Goal: Navigation & Orientation: Understand site structure

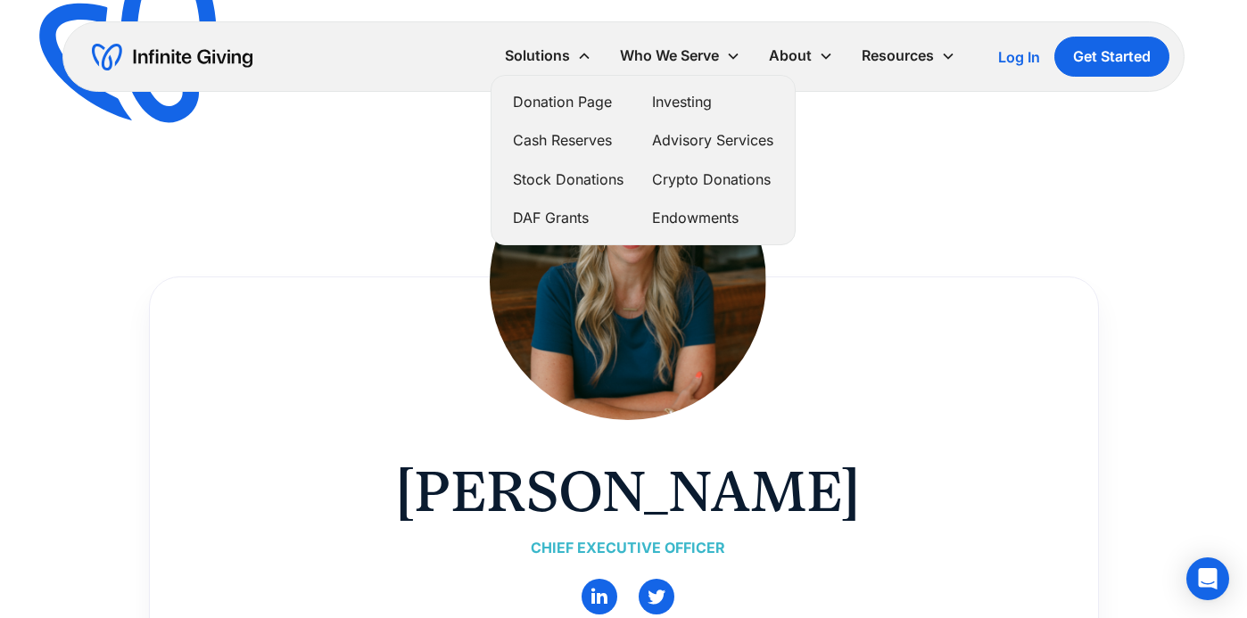
click at [549, 221] on link "DAF Grants" at bounding box center [568, 218] width 111 height 24
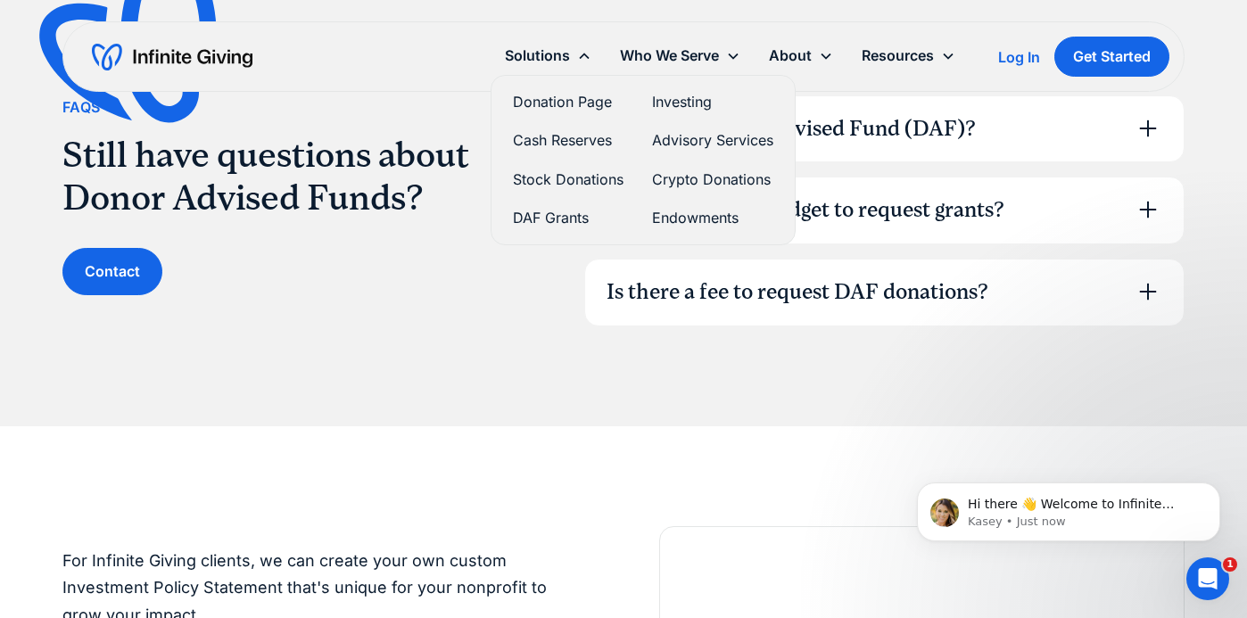
click at [678, 102] on link "Investing" at bounding box center [712, 102] width 121 height 24
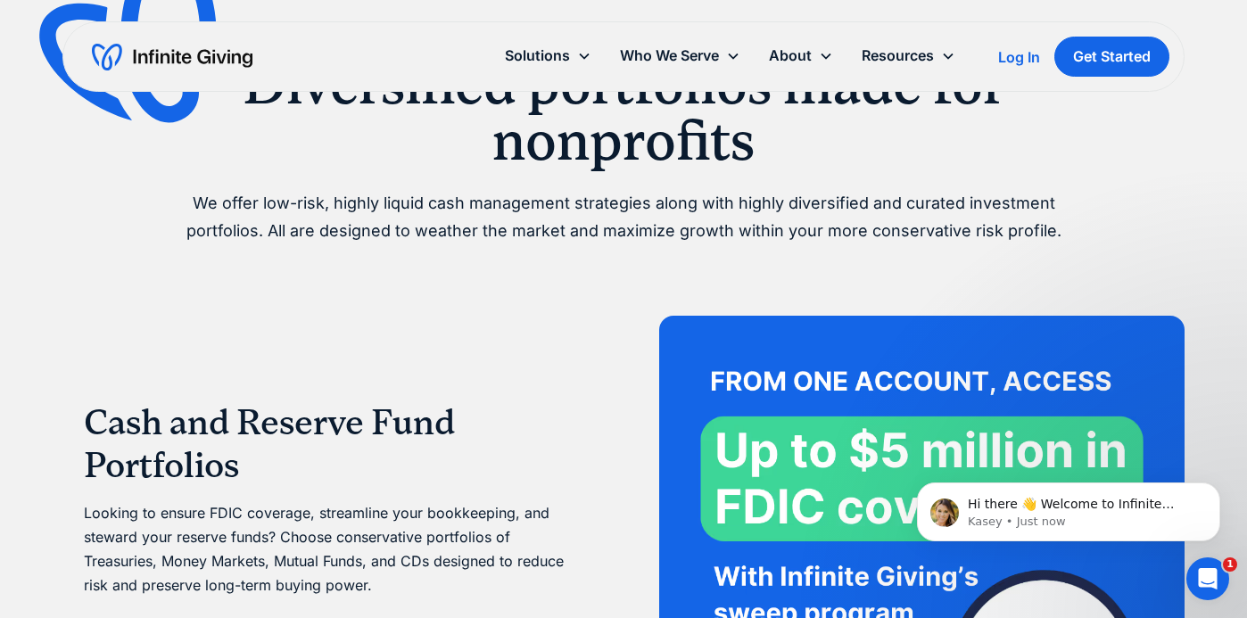
scroll to position [3108, 0]
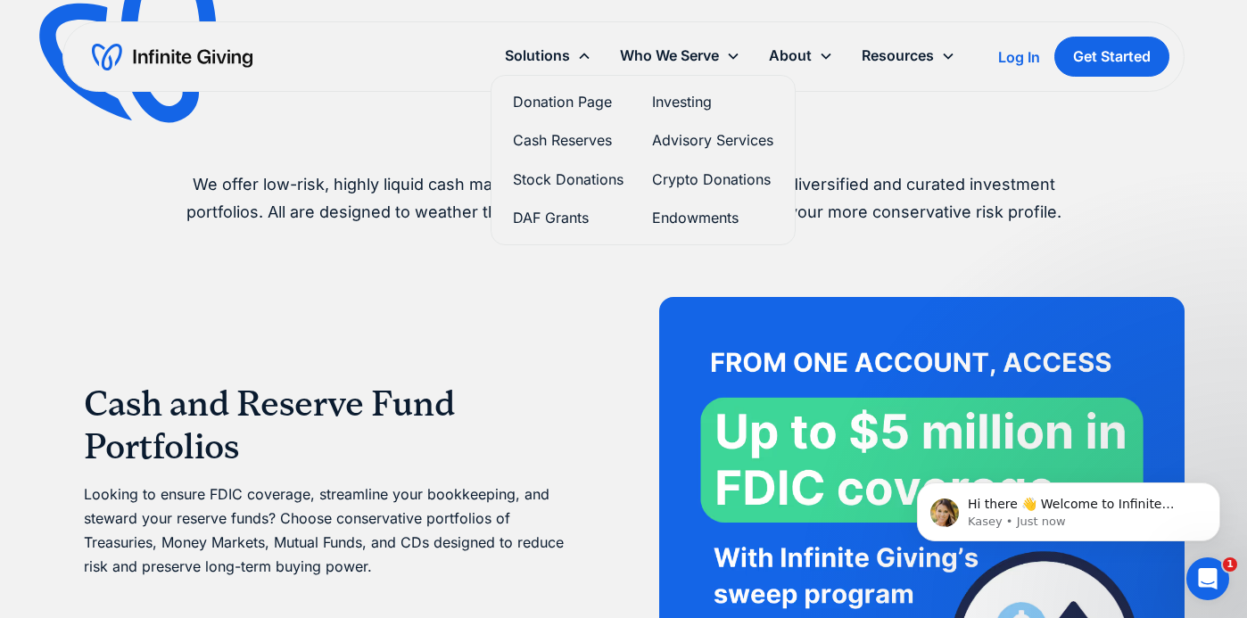
click at [684, 136] on link "Advisory Services" at bounding box center [712, 140] width 121 height 24
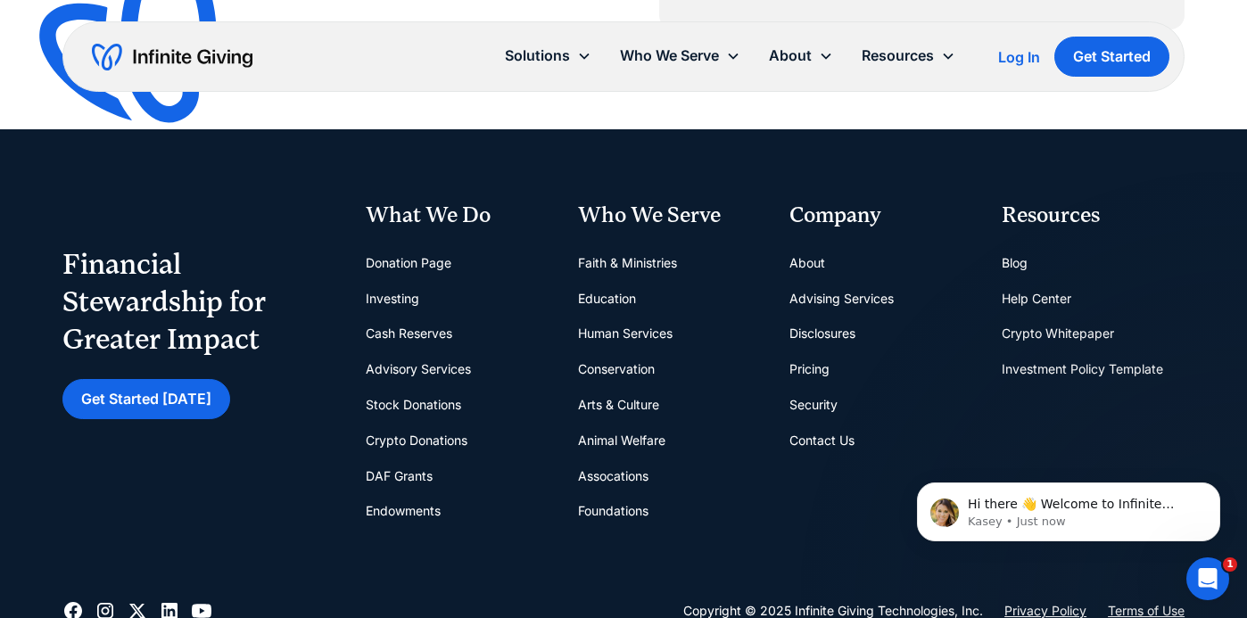
scroll to position [3090, 0]
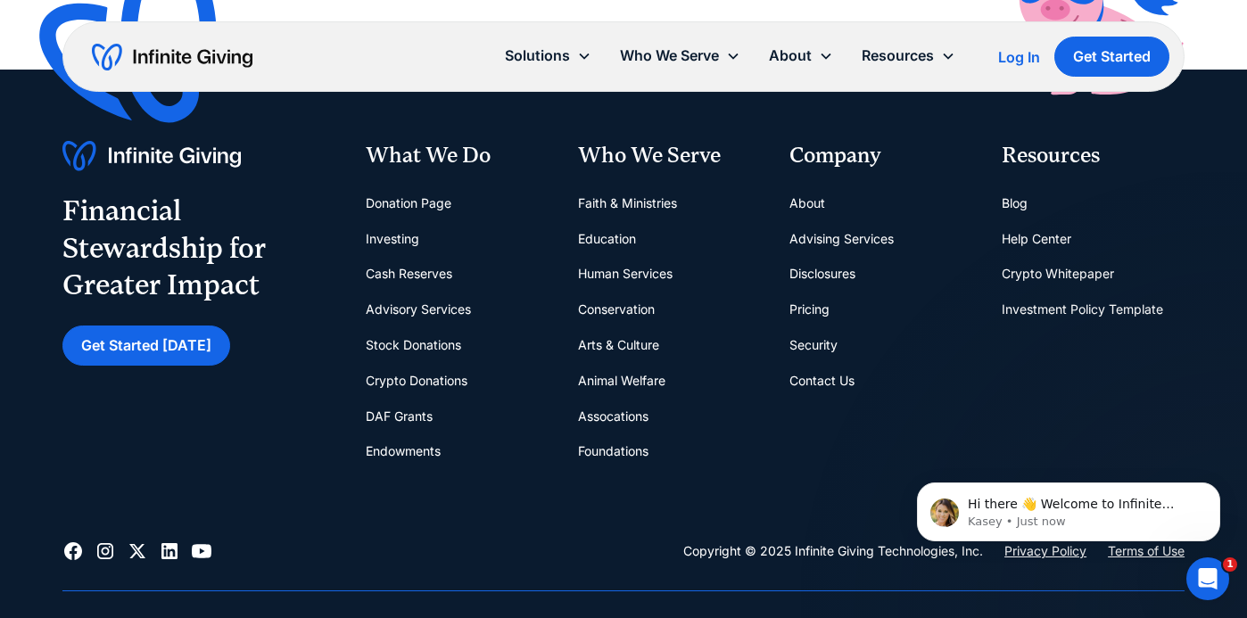
click at [813, 205] on link "About" at bounding box center [807, 204] width 36 height 36
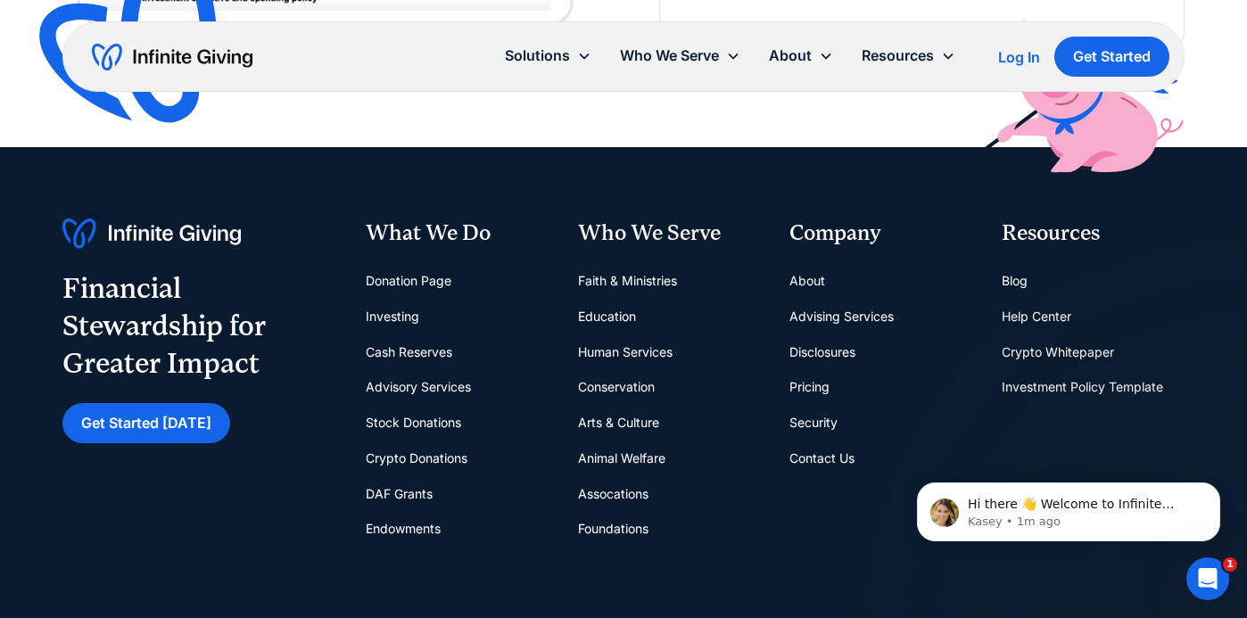
scroll to position [4974, 0]
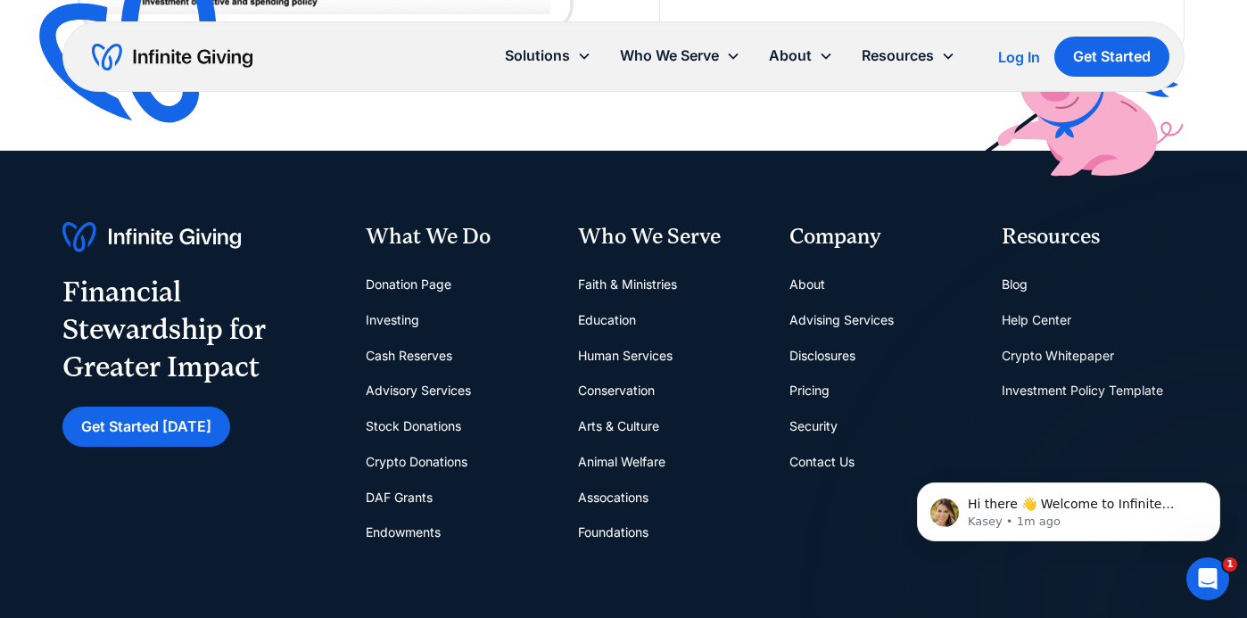
click at [415, 480] on link "DAF Grants" at bounding box center [399, 498] width 67 height 36
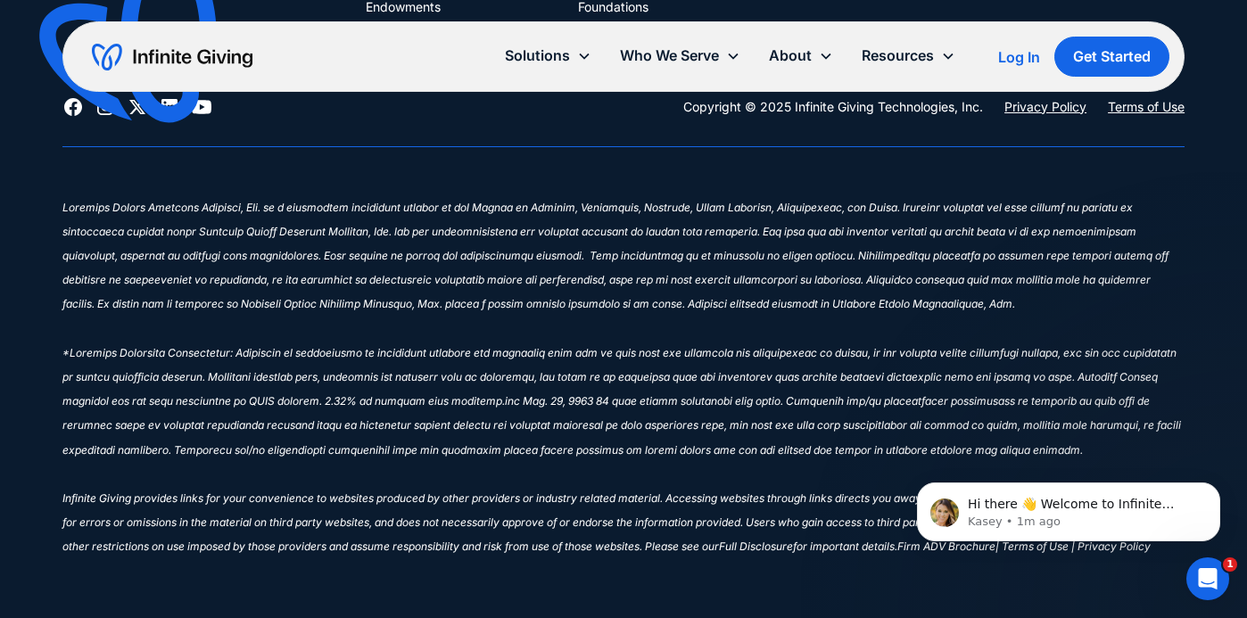
scroll to position [4151, 0]
